Goal: Navigation & Orientation: Find specific page/section

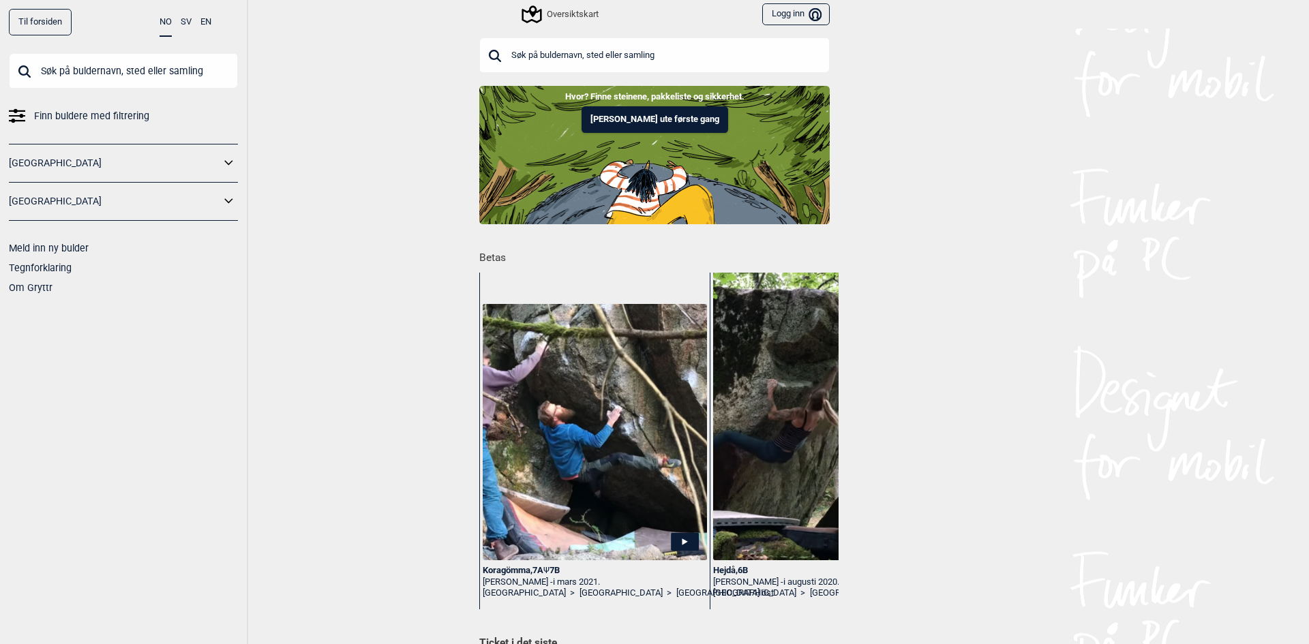
click at [95, 73] on input "text" at bounding box center [123, 70] width 229 height 35
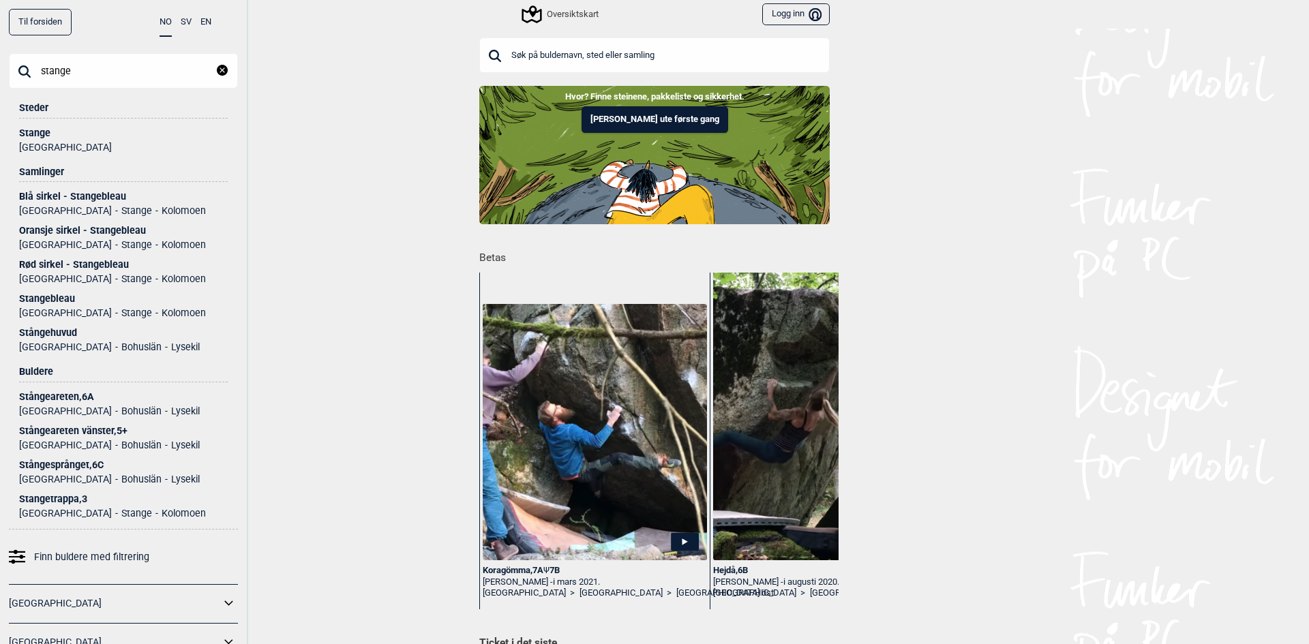
type input "stange"
click at [44, 134] on div "Stange" at bounding box center [123, 133] width 209 height 10
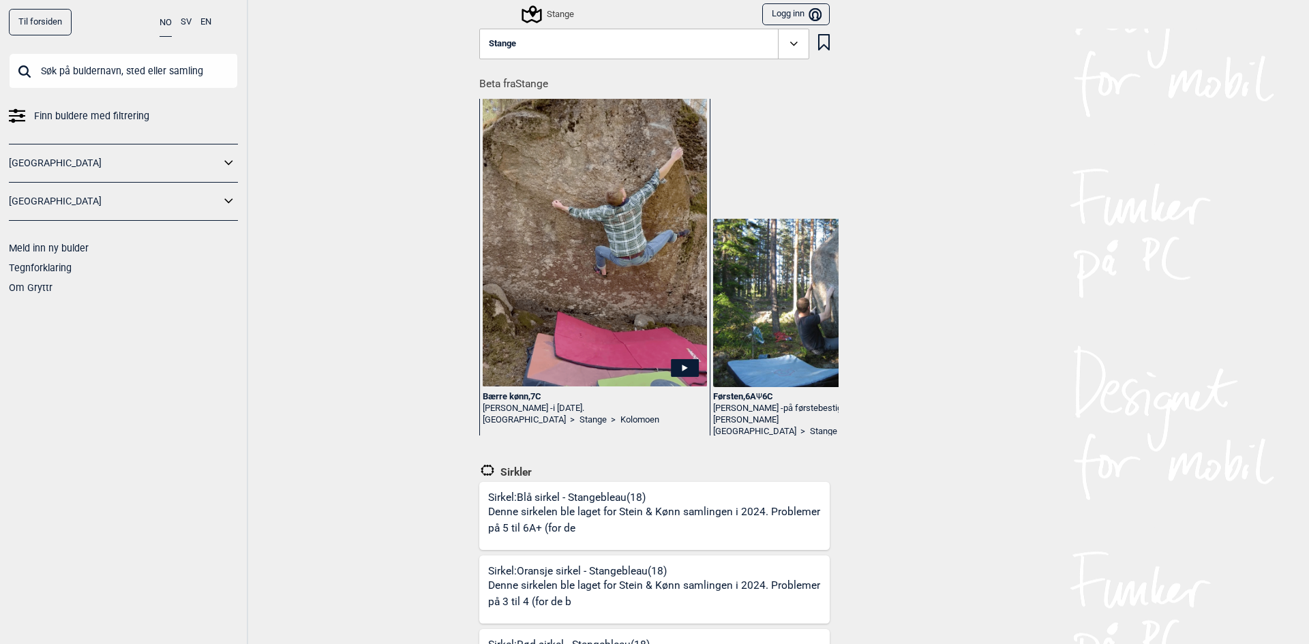
click at [149, 115] on link "Finn buldere med filtrering" at bounding box center [123, 116] width 229 height 20
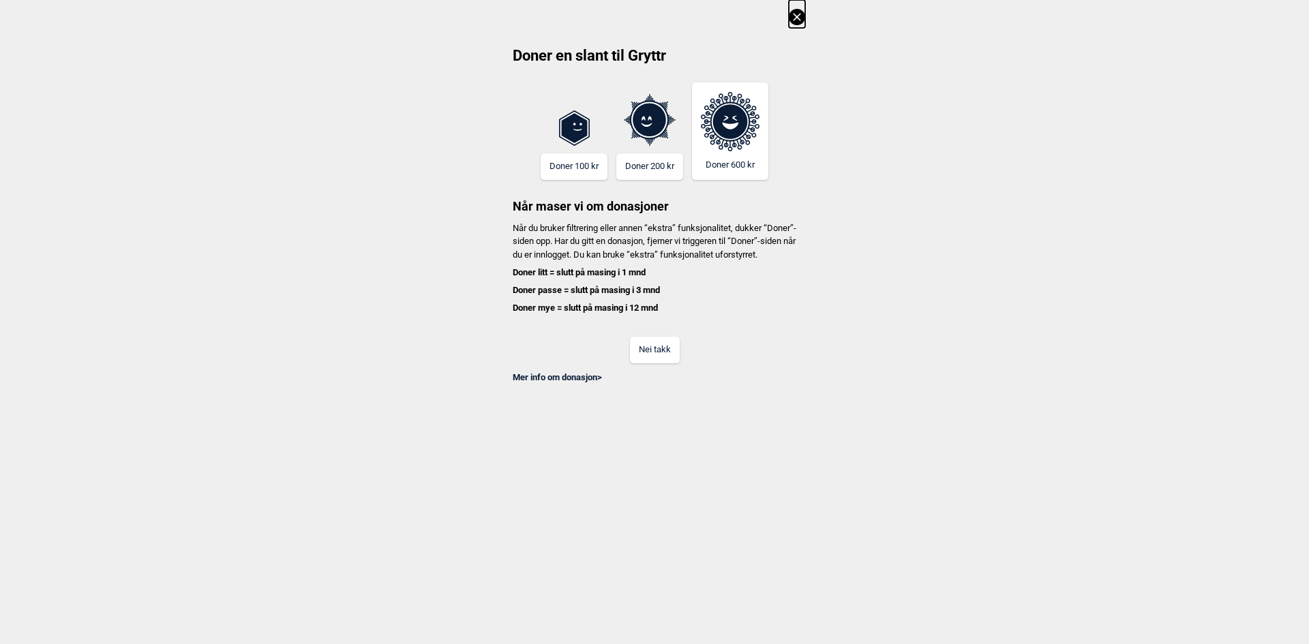
click at [657, 363] on button "Nei takk" at bounding box center [655, 350] width 50 height 27
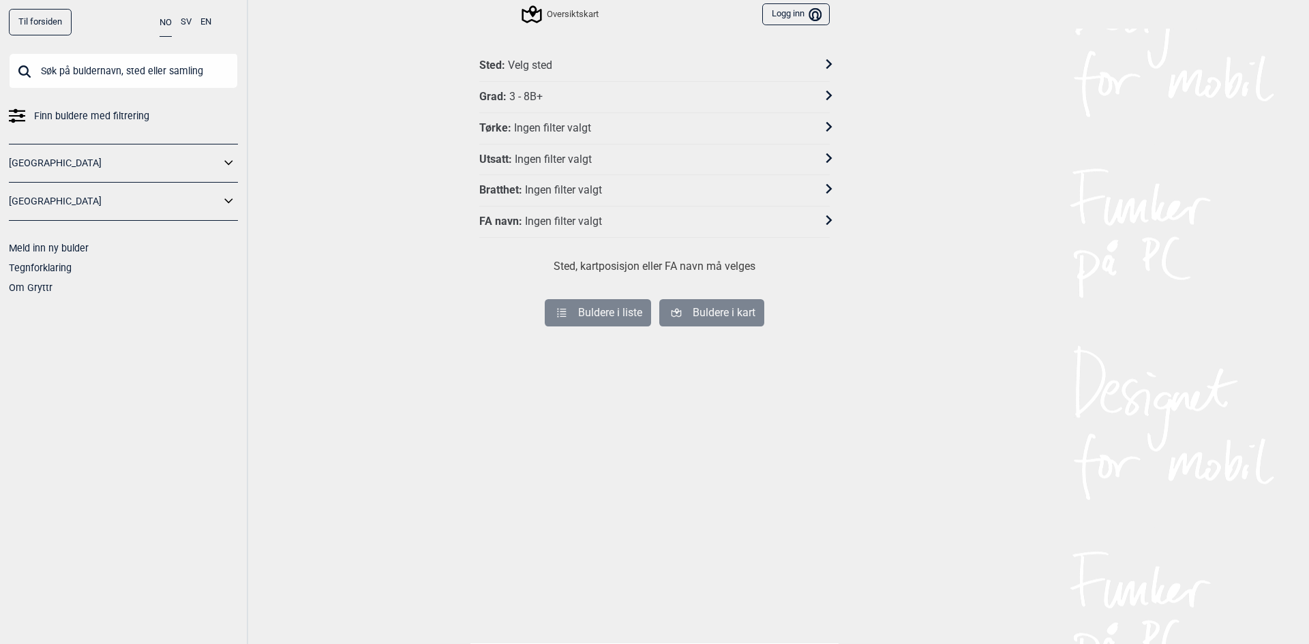
click at [545, 65] on div "Velg sted" at bounding box center [530, 66] width 44 height 14
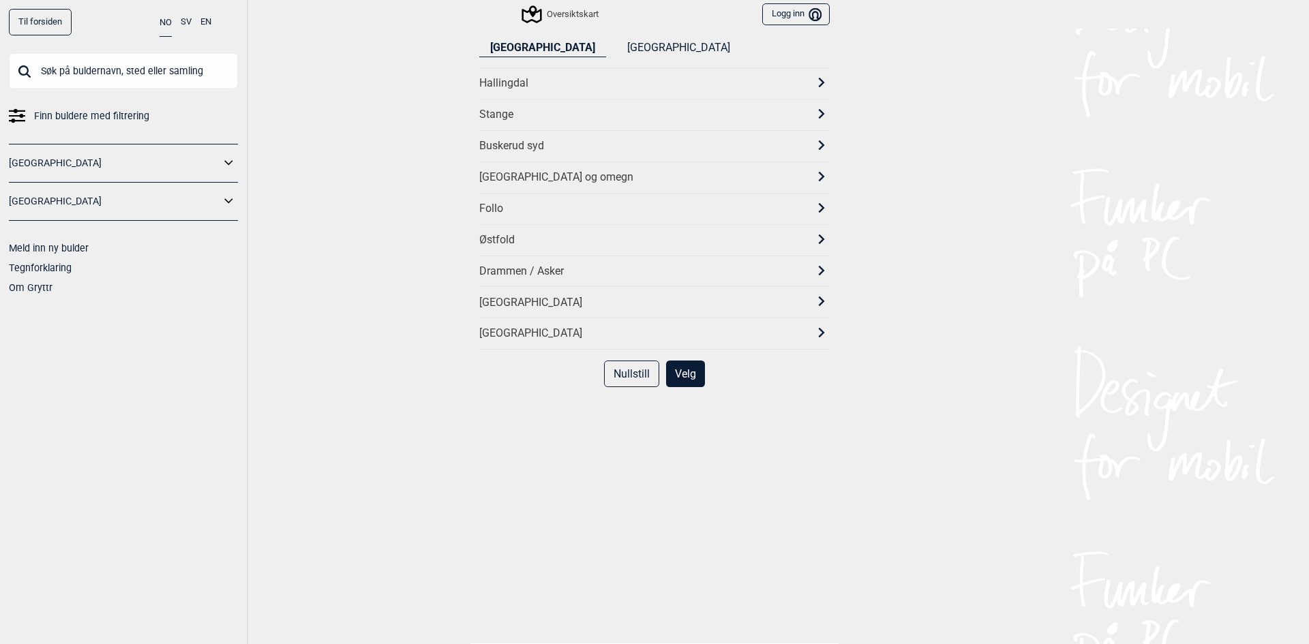
click at [518, 109] on div "Stange" at bounding box center [642, 115] width 326 height 14
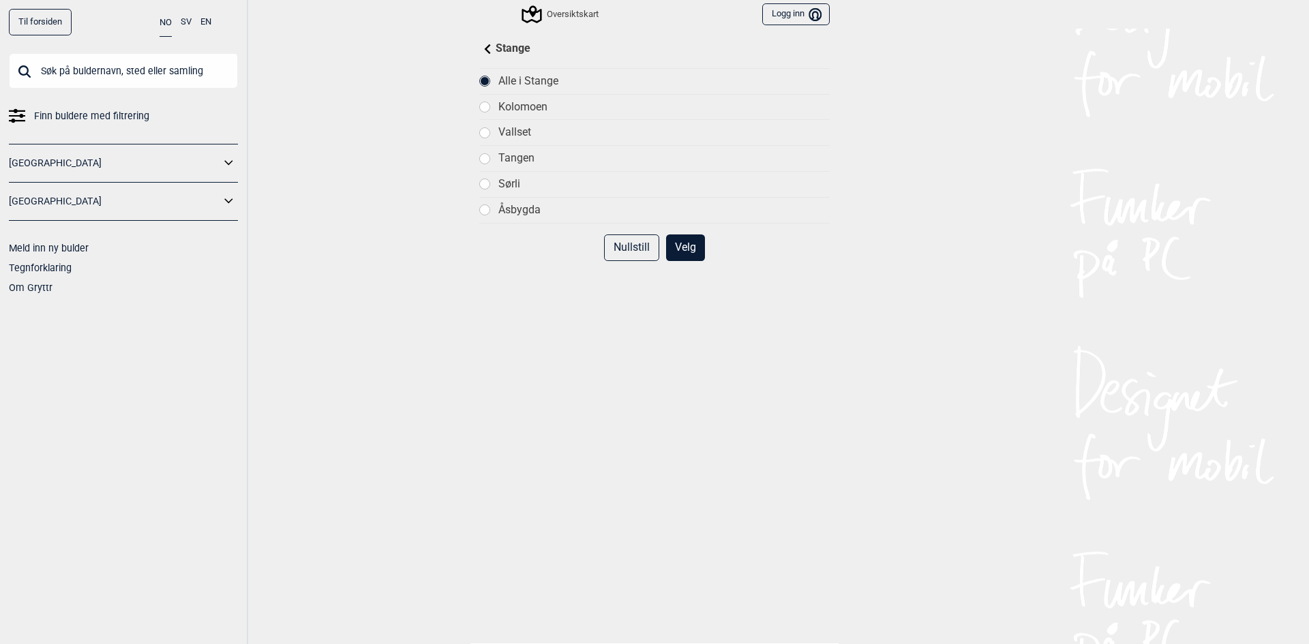
click at [685, 238] on button "Velg" at bounding box center [685, 247] width 39 height 27
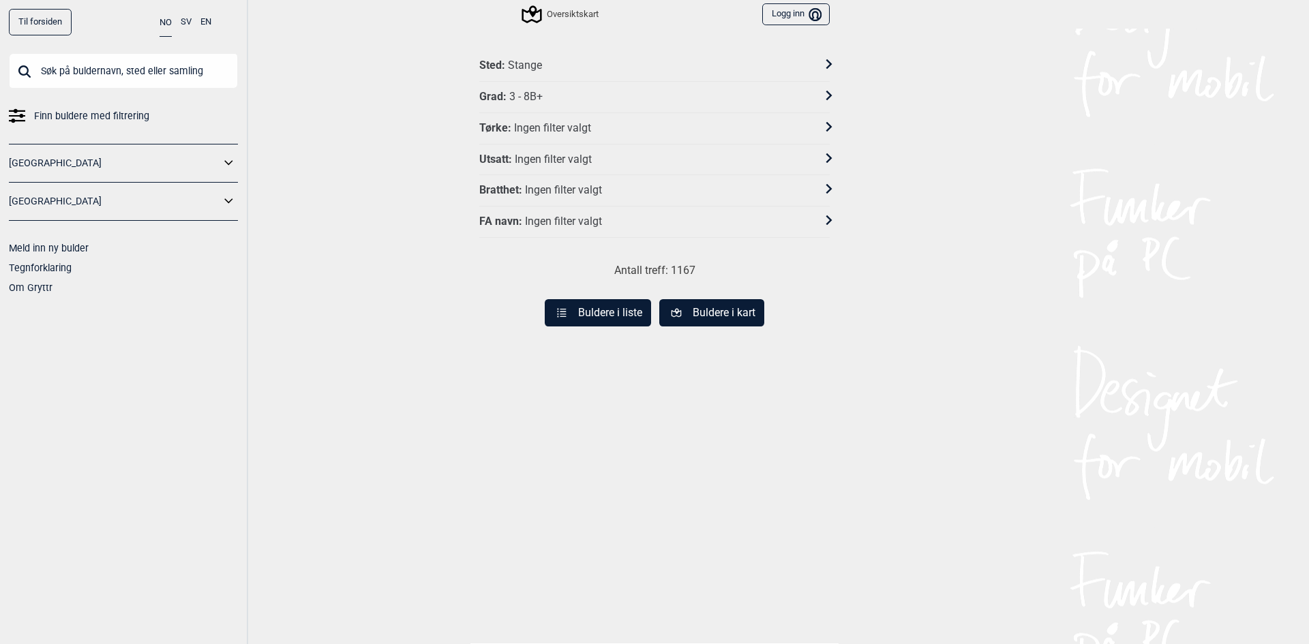
click at [563, 67] on div "Sted : Stange" at bounding box center [645, 66] width 333 height 14
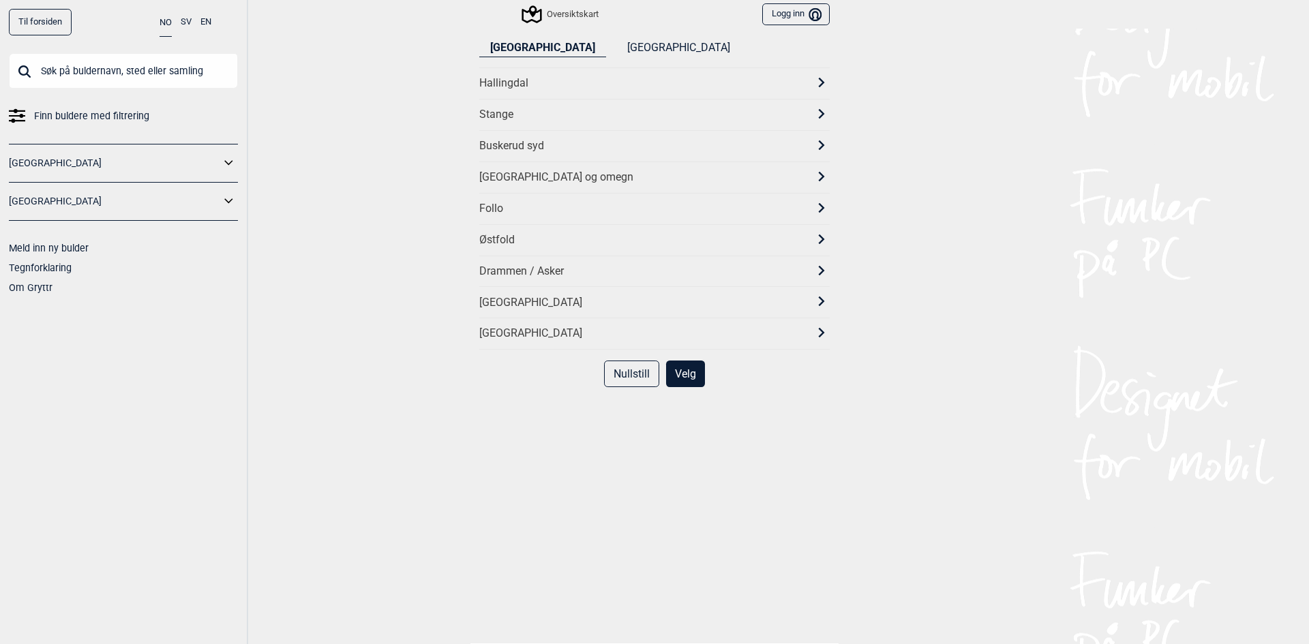
click at [817, 113] on icon at bounding box center [822, 114] width 10 height 10
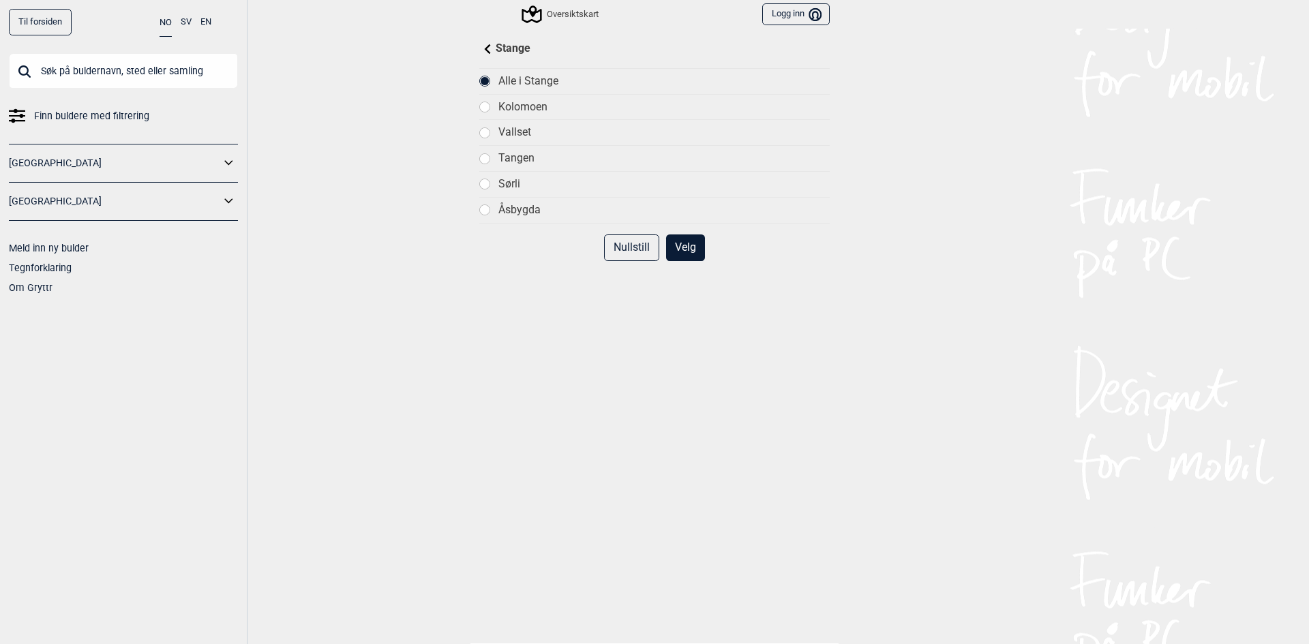
click at [517, 103] on div "Kolomoen" at bounding box center [663, 107] width 331 height 14
click at [672, 242] on button "Velg" at bounding box center [685, 247] width 39 height 27
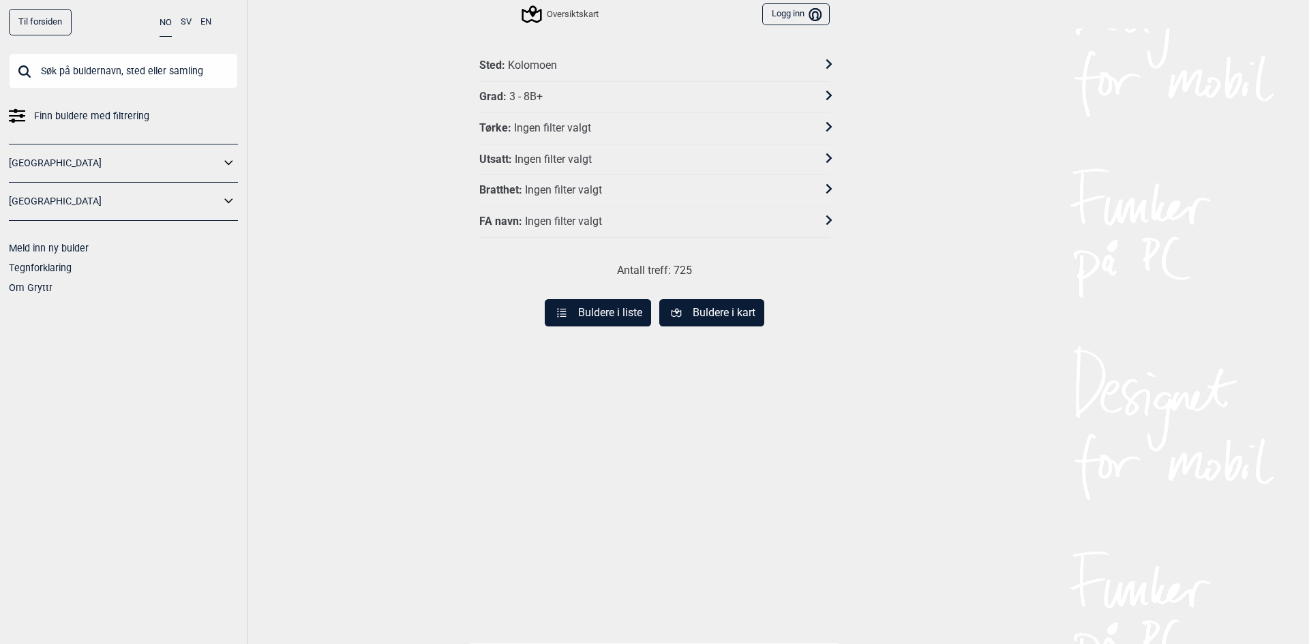
click at [669, 317] on icon at bounding box center [675, 313] width 13 height 13
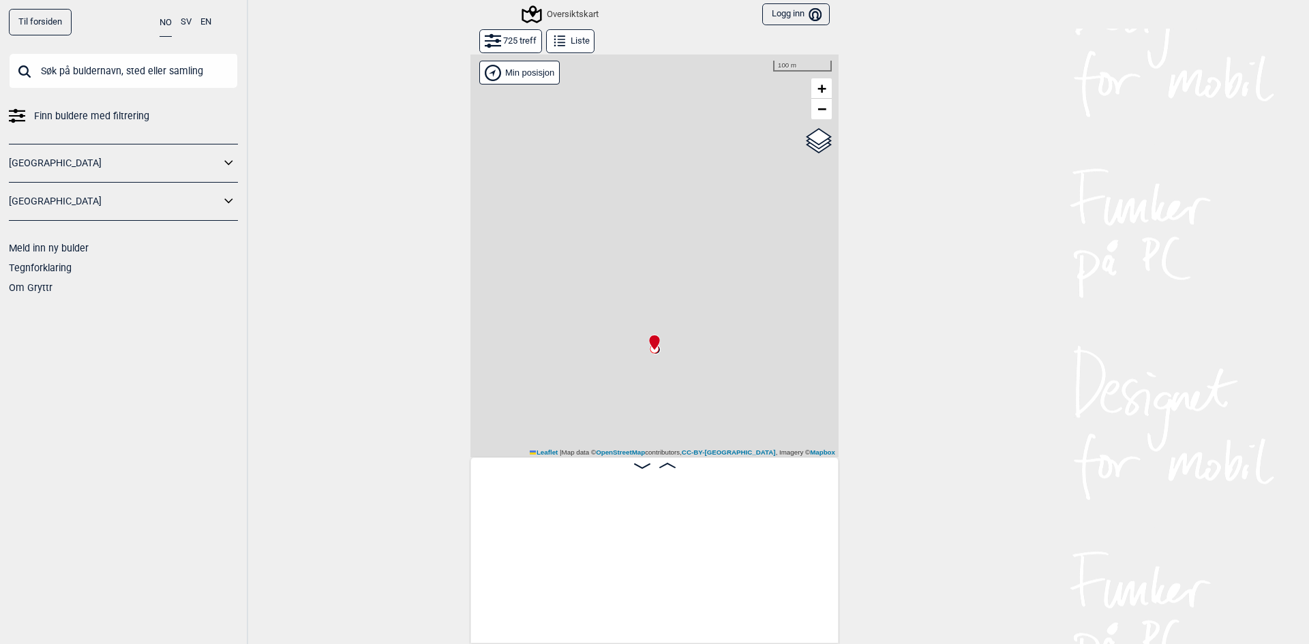
scroll to position [0, 105]
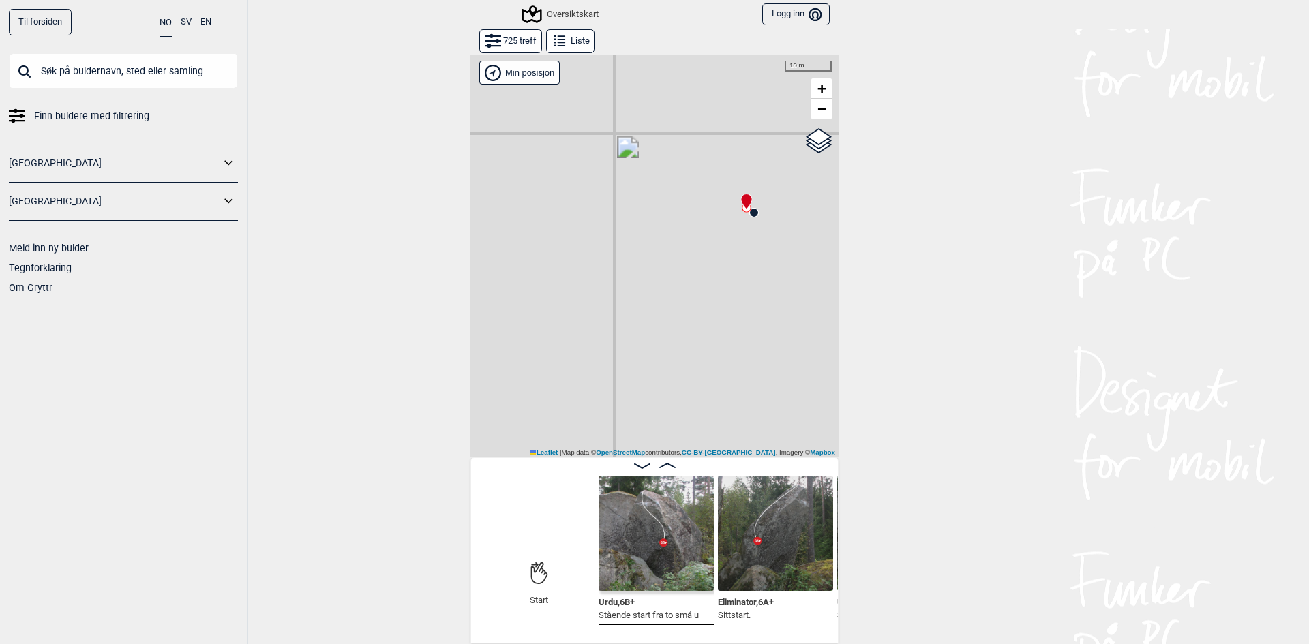
drag, startPoint x: 634, startPoint y: 292, endPoint x: 728, endPoint y: 336, distance: 103.7
click at [728, 336] on div "Gol [GEOGRAPHIC_DATA] Kolomoen [GEOGRAPHIC_DATA] [GEOGRAPHIC_DATA][PERSON_NAME]…" at bounding box center [654, 256] width 368 height 404
click at [180, 70] on input "text" at bounding box center [123, 70] width 229 height 35
click at [234, 155] on icon at bounding box center [229, 163] width 18 height 20
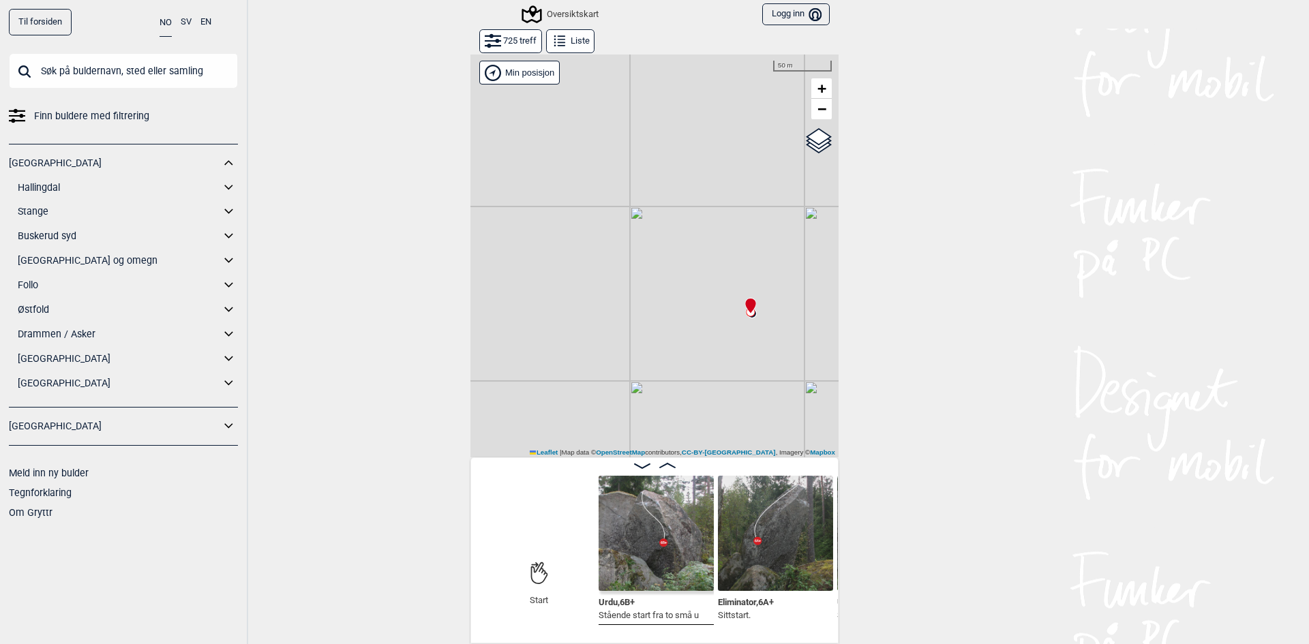
click at [228, 208] on icon at bounding box center [229, 212] width 18 height 20
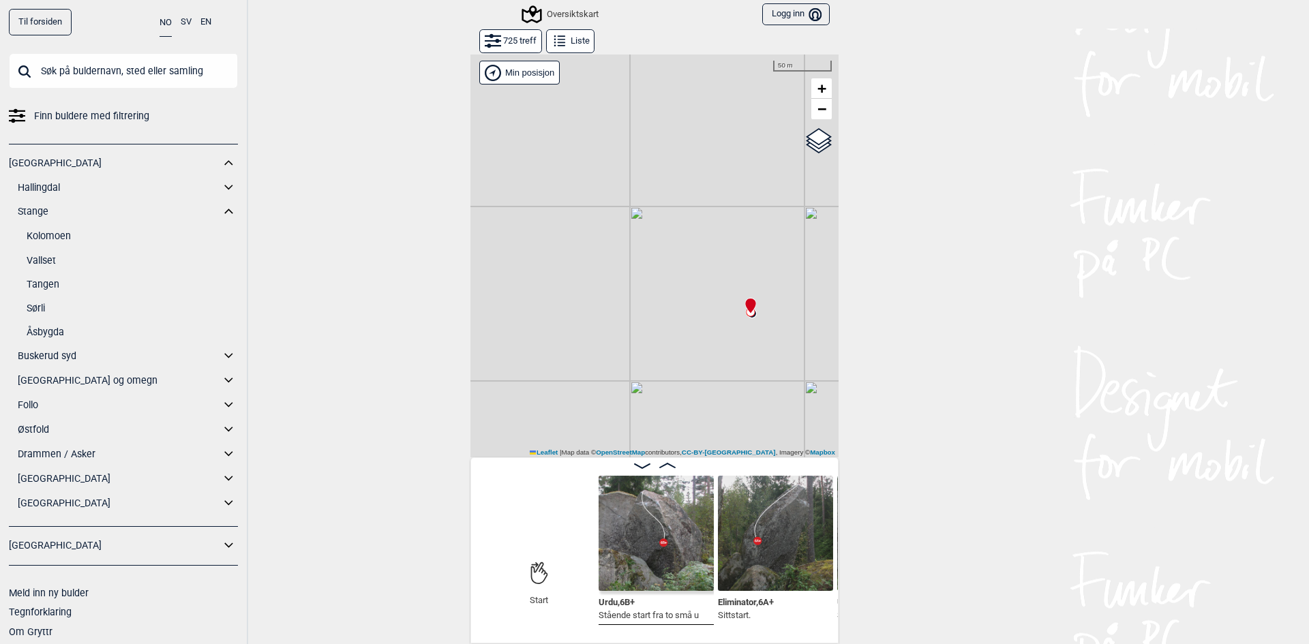
click at [54, 236] on link "Kolomoen" at bounding box center [132, 236] width 211 height 20
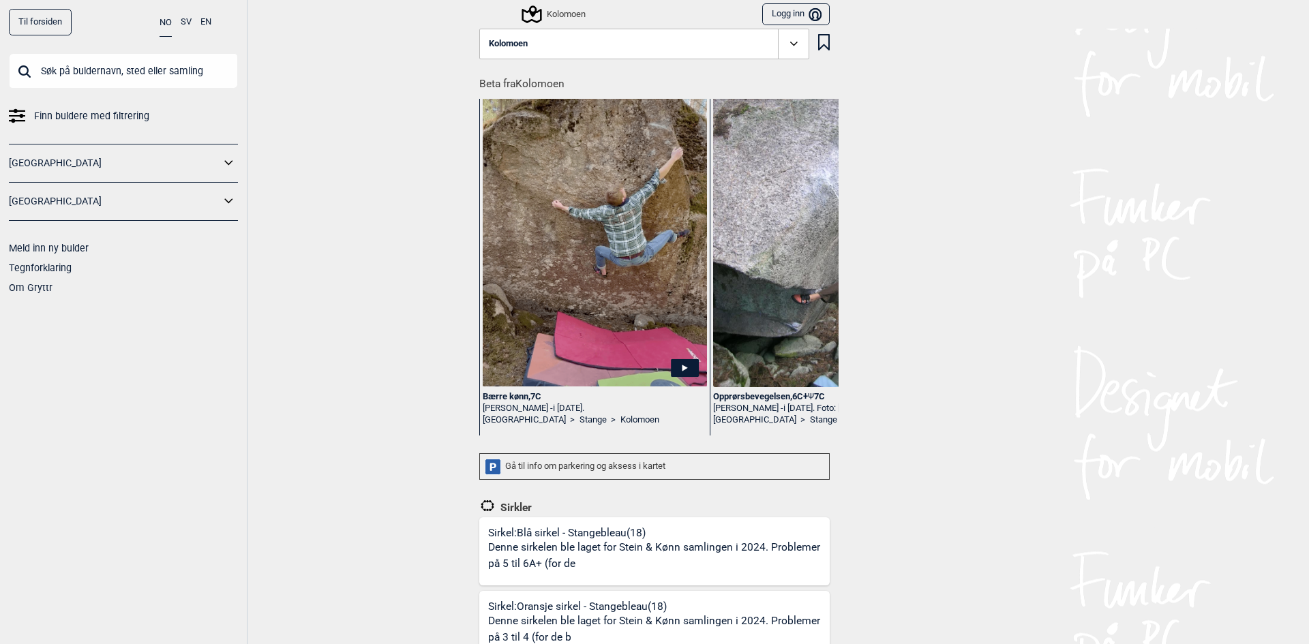
click at [791, 48] on icon at bounding box center [794, 44] width 16 height 16
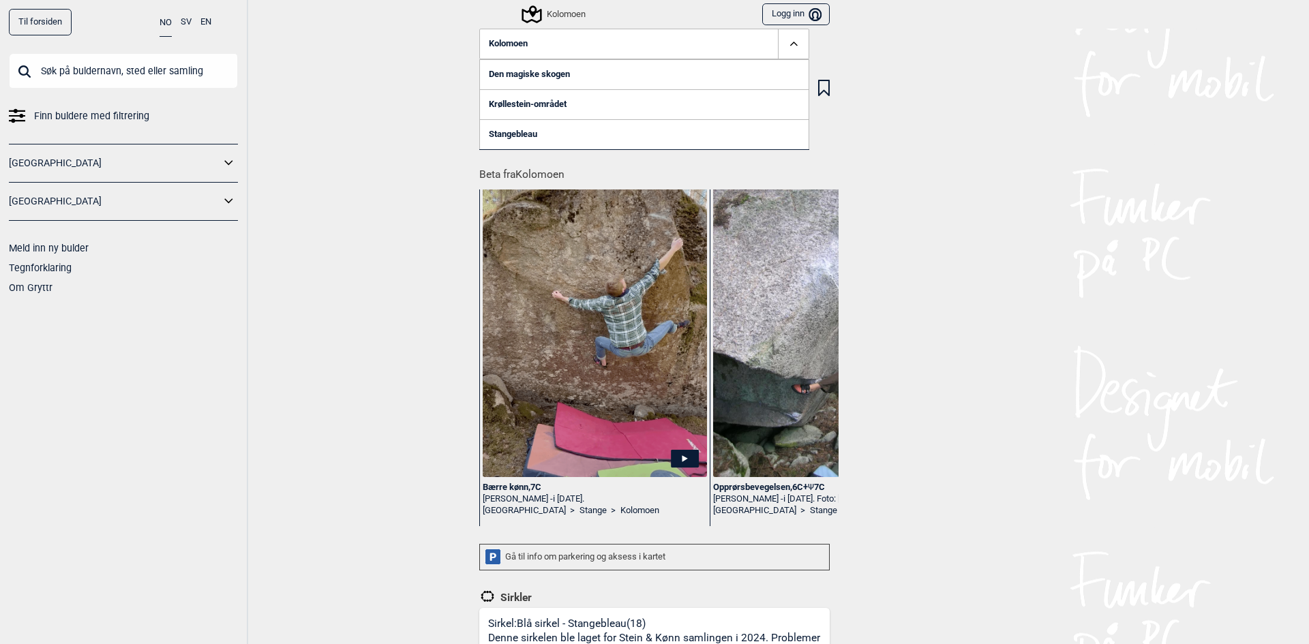
click at [513, 128] on link "Stangebleau" at bounding box center [644, 134] width 330 height 30
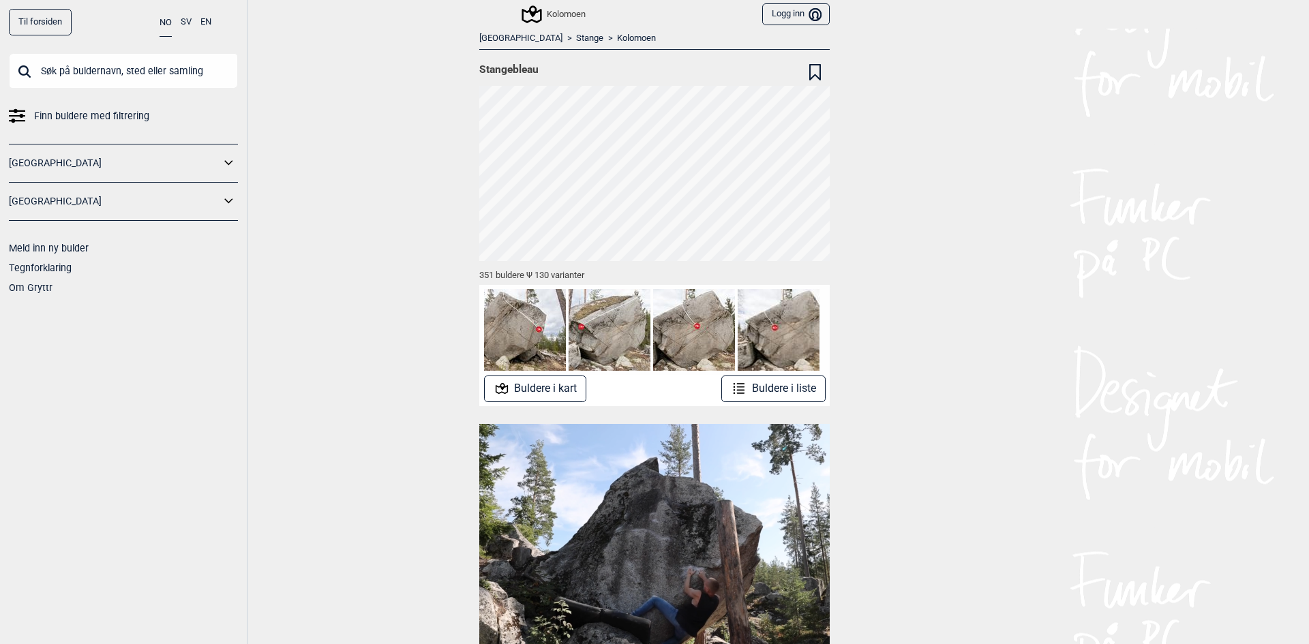
click at [369, 100] on div "Til forsiden NO SV EN Finn buldere med filtrering [GEOGRAPHIC_DATA] [GEOGRAPHIC…" at bounding box center [654, 322] width 1309 height 644
click at [898, 271] on div "Til forsiden NO SV EN Finn buldere med filtrering [GEOGRAPHIC_DATA] [GEOGRAPHIC…" at bounding box center [654, 322] width 1309 height 644
